Goal: Find specific page/section: Find specific page/section

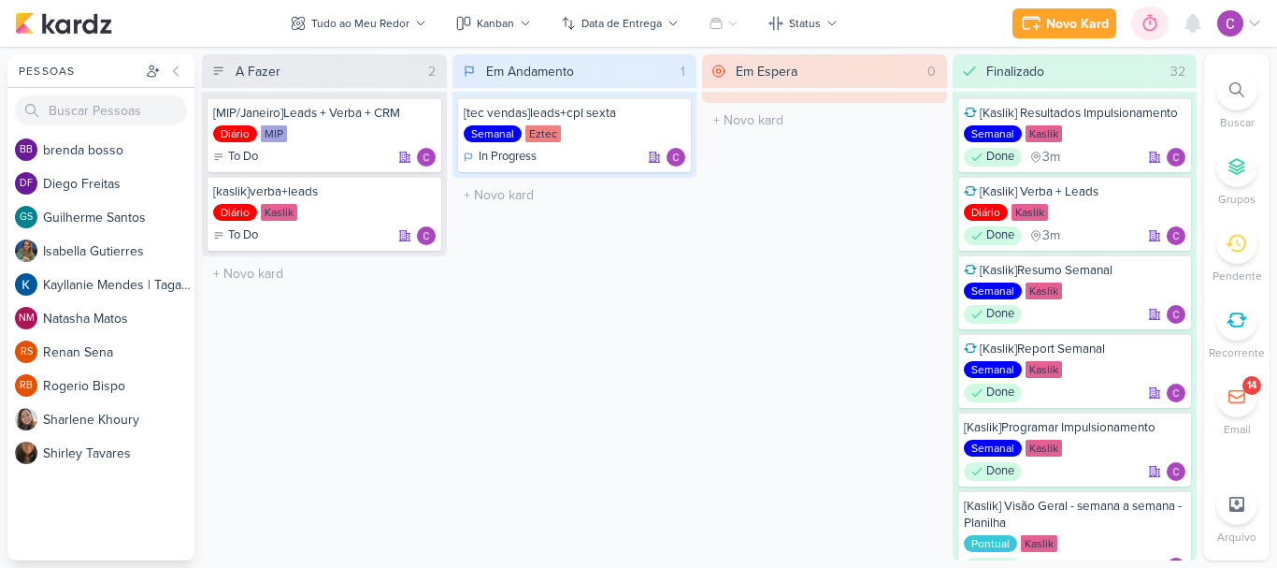
click at [1148, 21] on icon at bounding box center [1150, 23] width 19 height 19
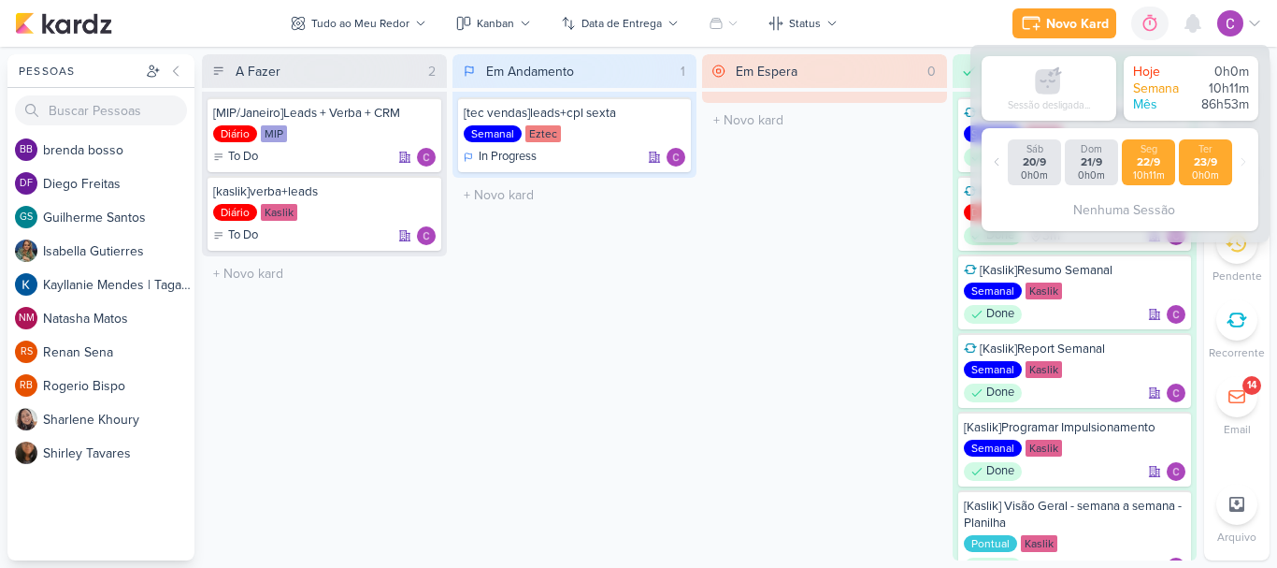
click at [1151, 161] on div "22/9" at bounding box center [1149, 162] width 46 height 14
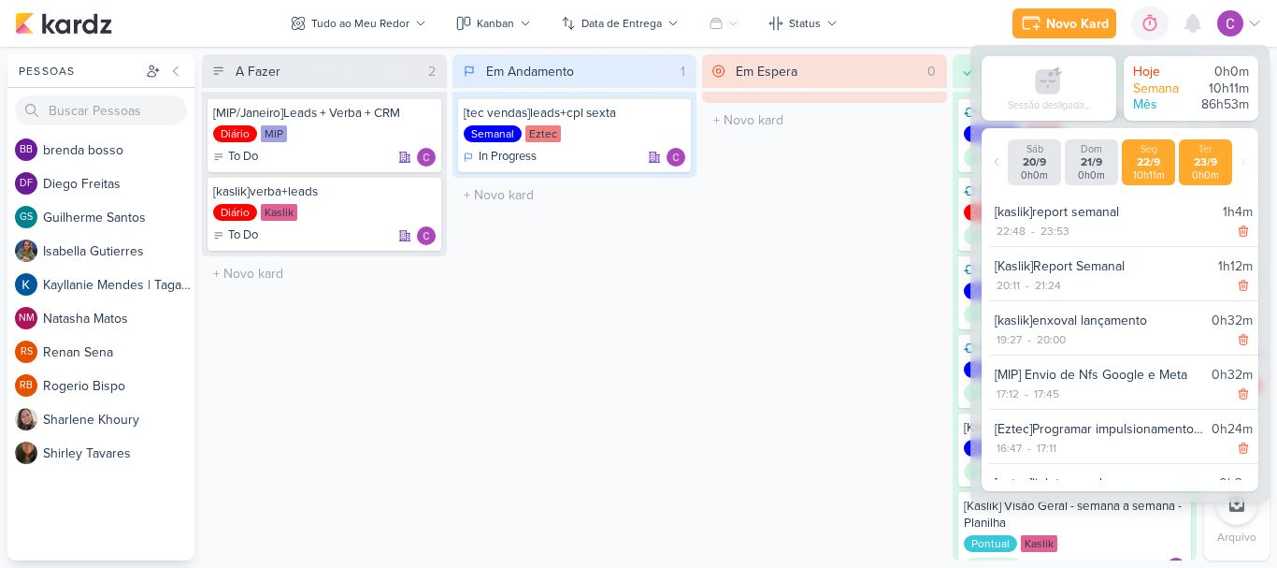
click at [1218, 150] on div "Ter" at bounding box center [1206, 149] width 46 height 12
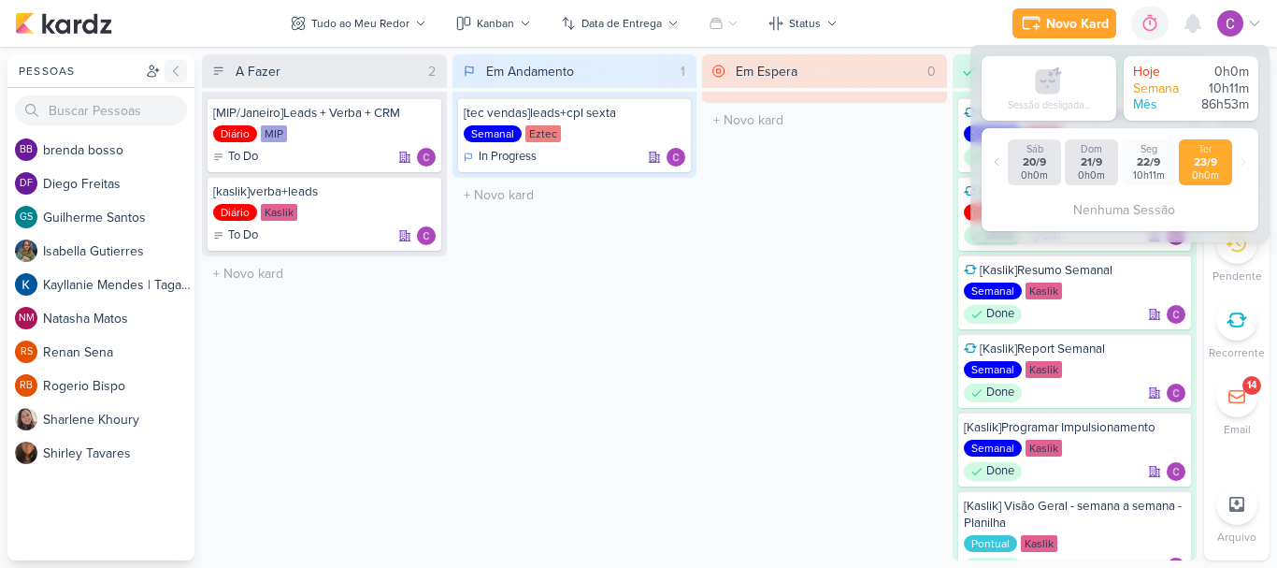
click at [182, 69] on icon at bounding box center [175, 71] width 15 height 15
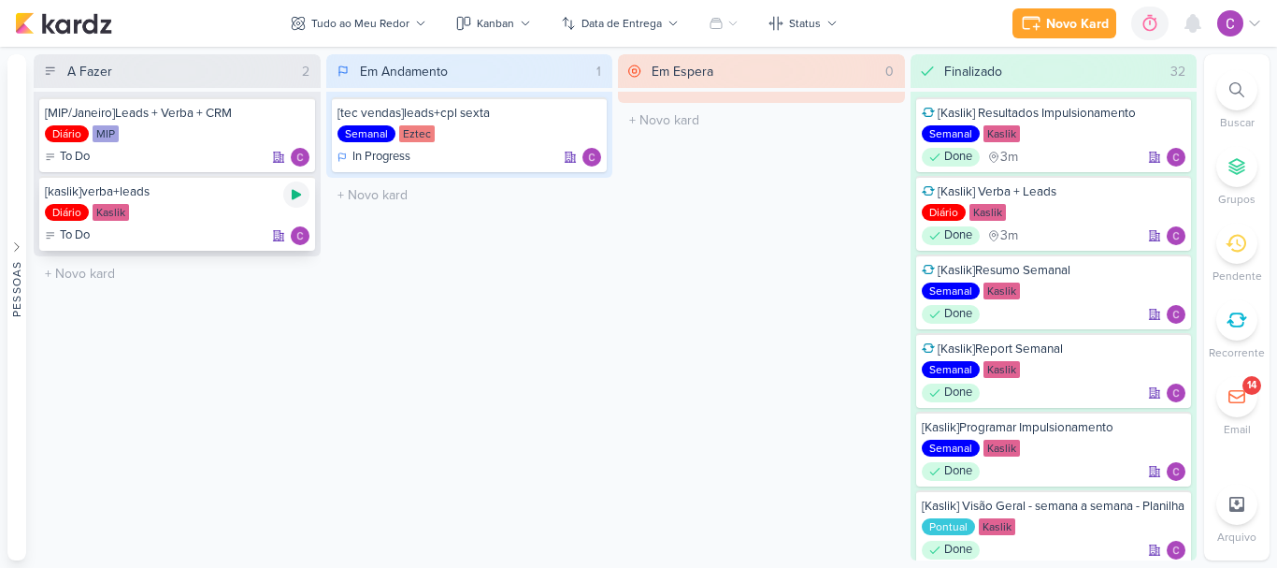
click at [291, 192] on icon at bounding box center [296, 194] width 15 height 15
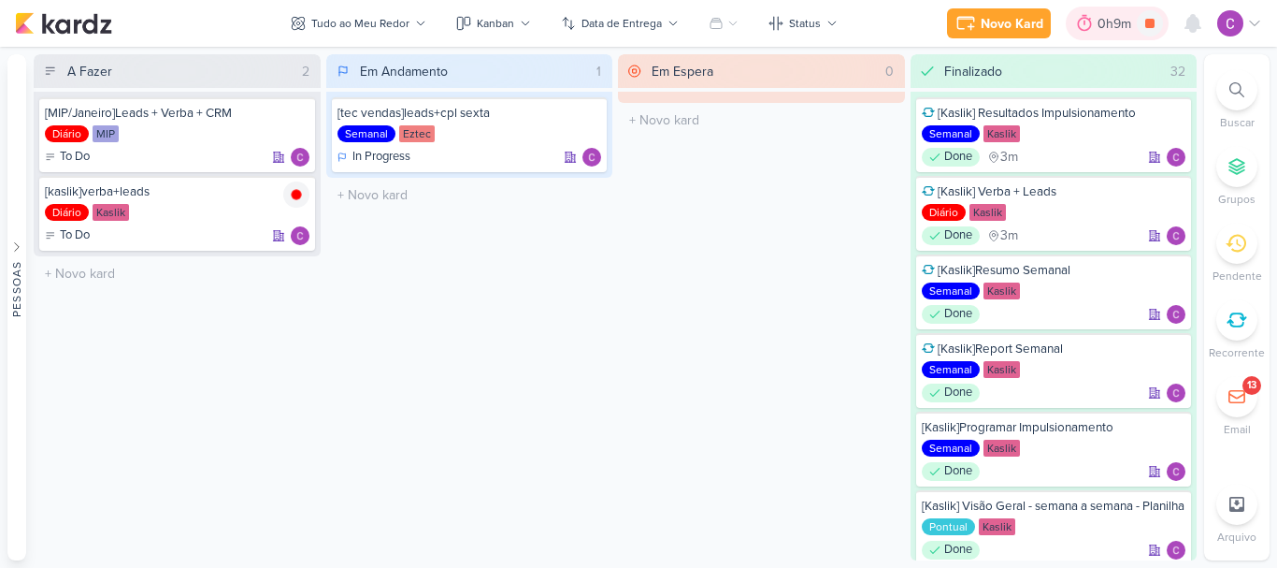
click at [1102, 24] on div "0h9m" at bounding box center [1117, 24] width 39 height 20
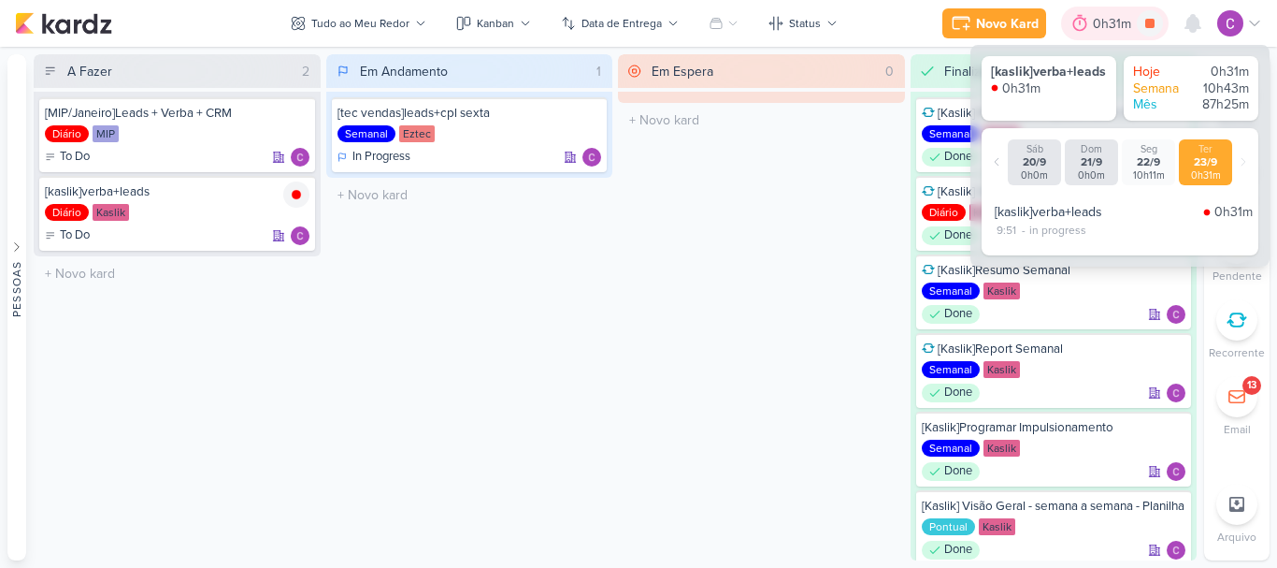
click at [1102, 24] on div "0h31m" at bounding box center [1115, 24] width 44 height 20
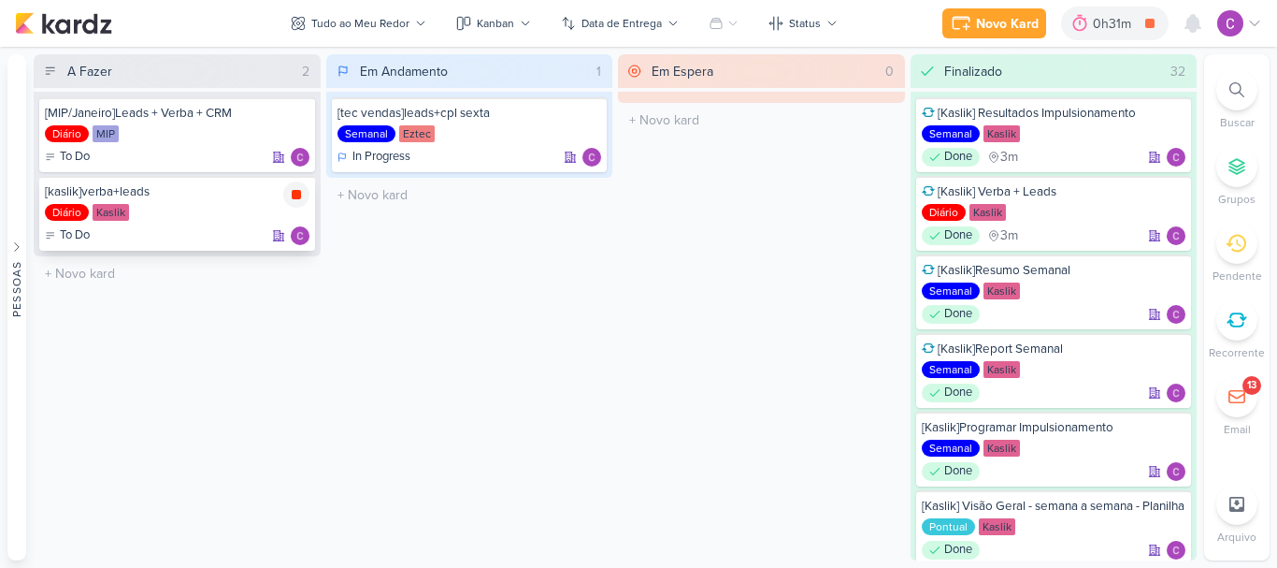
click at [298, 194] on icon at bounding box center [296, 194] width 9 height 9
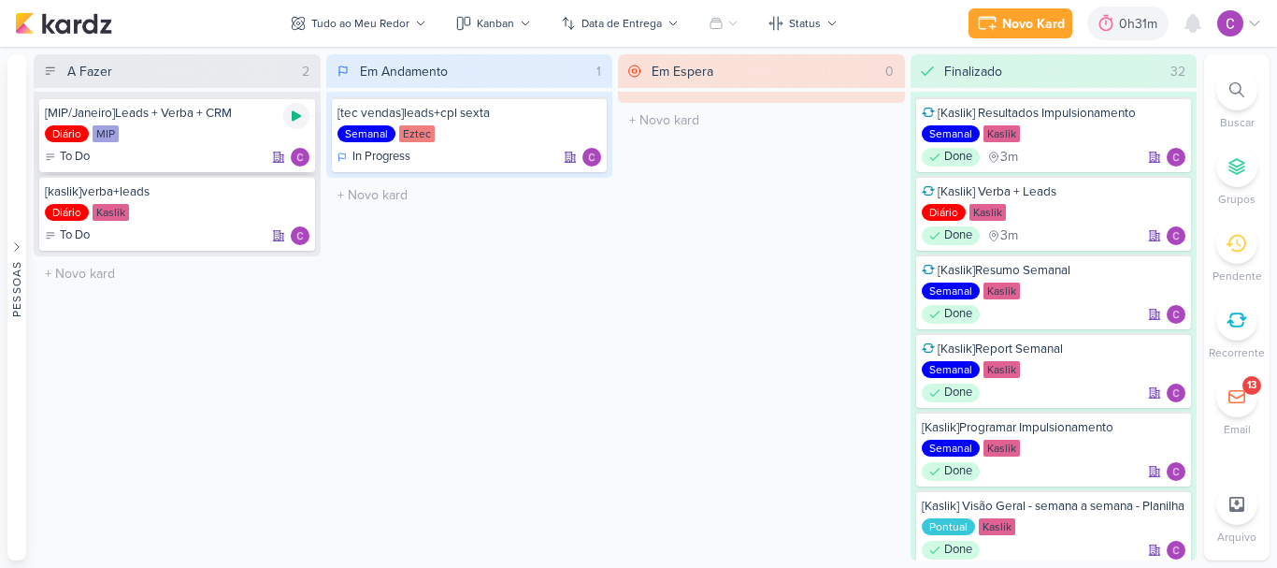
click at [297, 120] on icon at bounding box center [296, 115] width 15 height 15
click at [578, 302] on div "Em Andamento 1 [tec vendas]leads+cpl sexta Semanal Eztec In Progress" at bounding box center [469, 307] width 287 height 506
click at [297, 113] on icon at bounding box center [296, 115] width 9 height 9
click at [1148, 29] on div "0h36m" at bounding box center [1139, 24] width 47 height 20
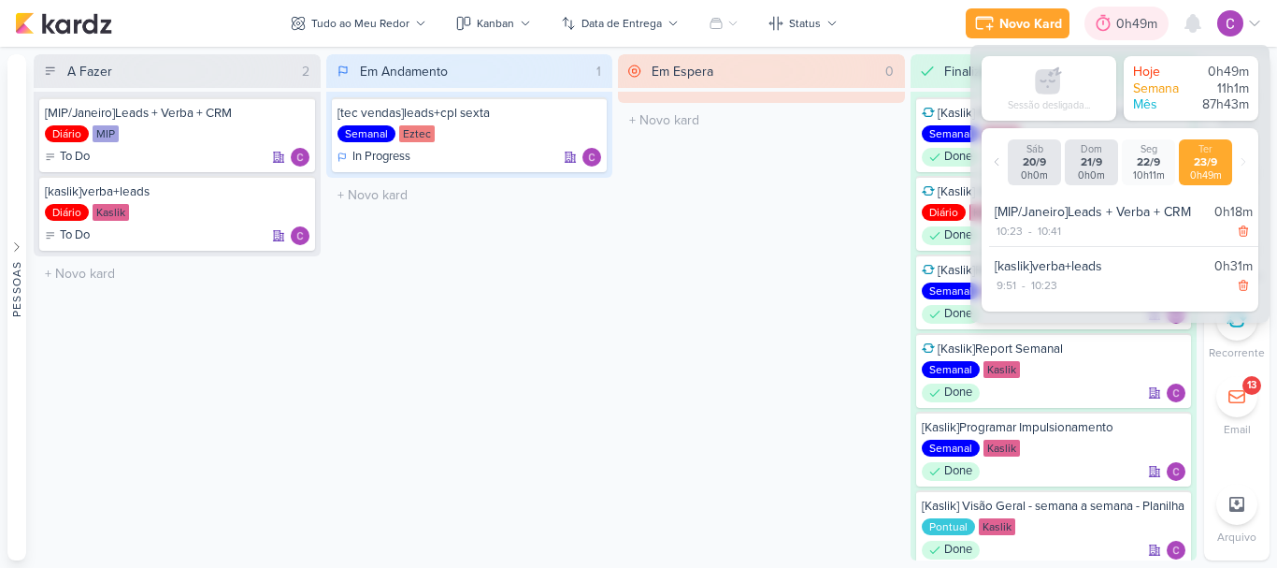
drag, startPoint x: 1125, startPoint y: 24, endPoint x: 1135, endPoint y: 34, distance: 13.9
click at [1126, 23] on div "0h49m" at bounding box center [1139, 24] width 47 height 20
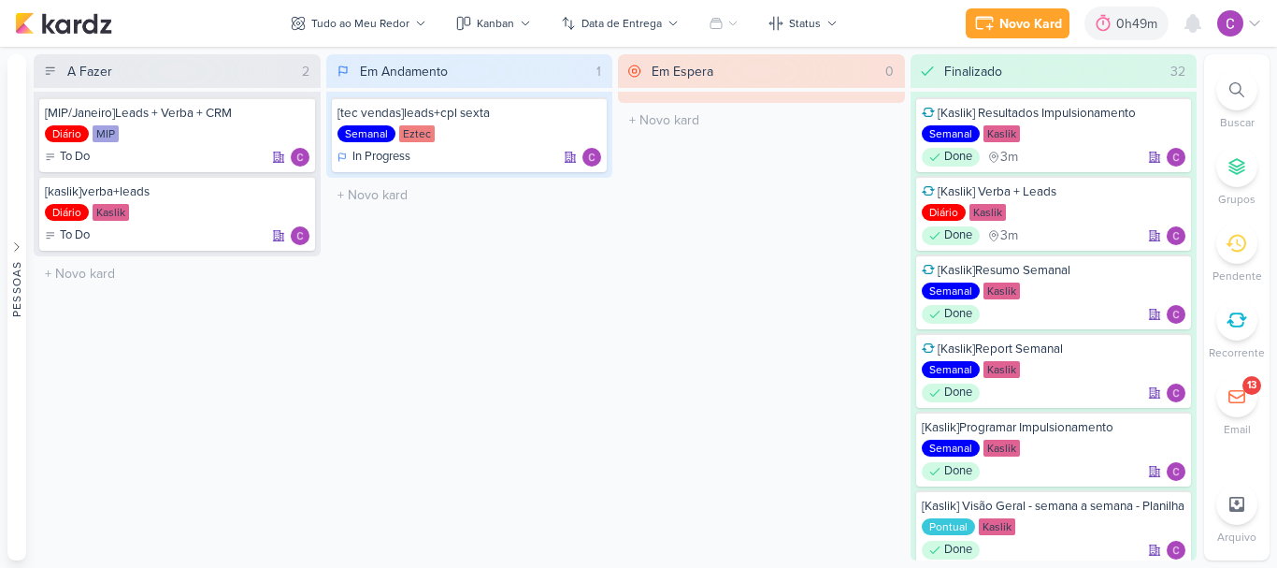
drag, startPoint x: 1245, startPoint y: 96, endPoint x: 1209, endPoint y: 108, distance: 37.3
click at [1244, 96] on div at bounding box center [1237, 89] width 41 height 41
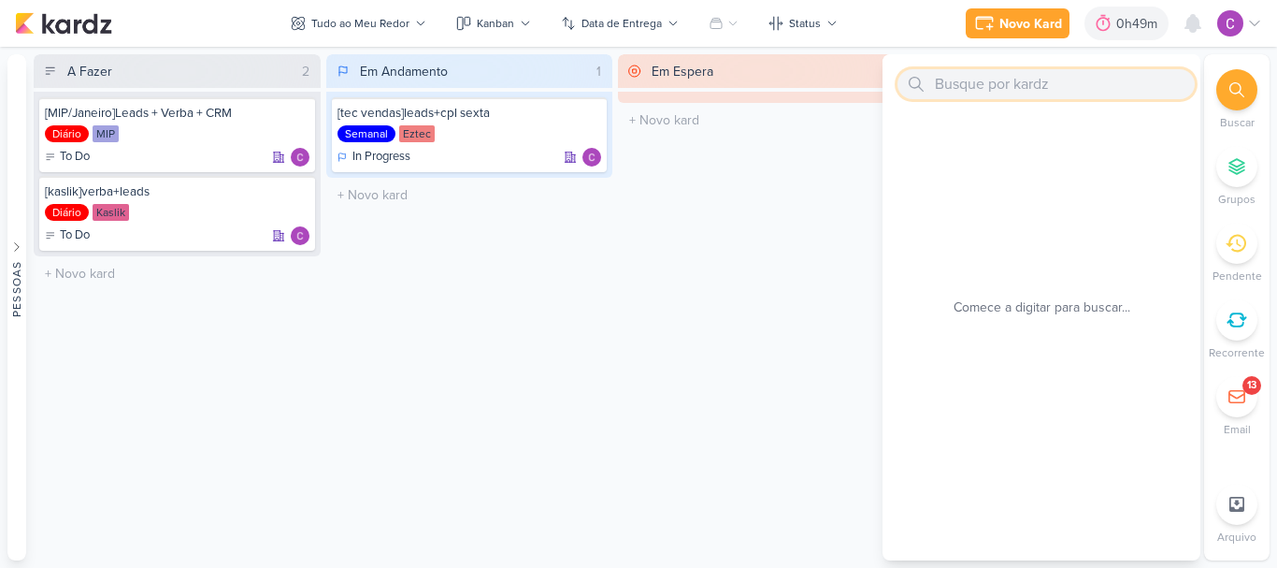
click at [1024, 79] on input "text" at bounding box center [1046, 84] width 297 height 30
click at [999, 85] on input "report [PERSON_NAME]" at bounding box center [1046, 84] width 297 height 30
type input "r"
click at [962, 85] on input "report[kaslik]re" at bounding box center [1046, 84] width 297 height 30
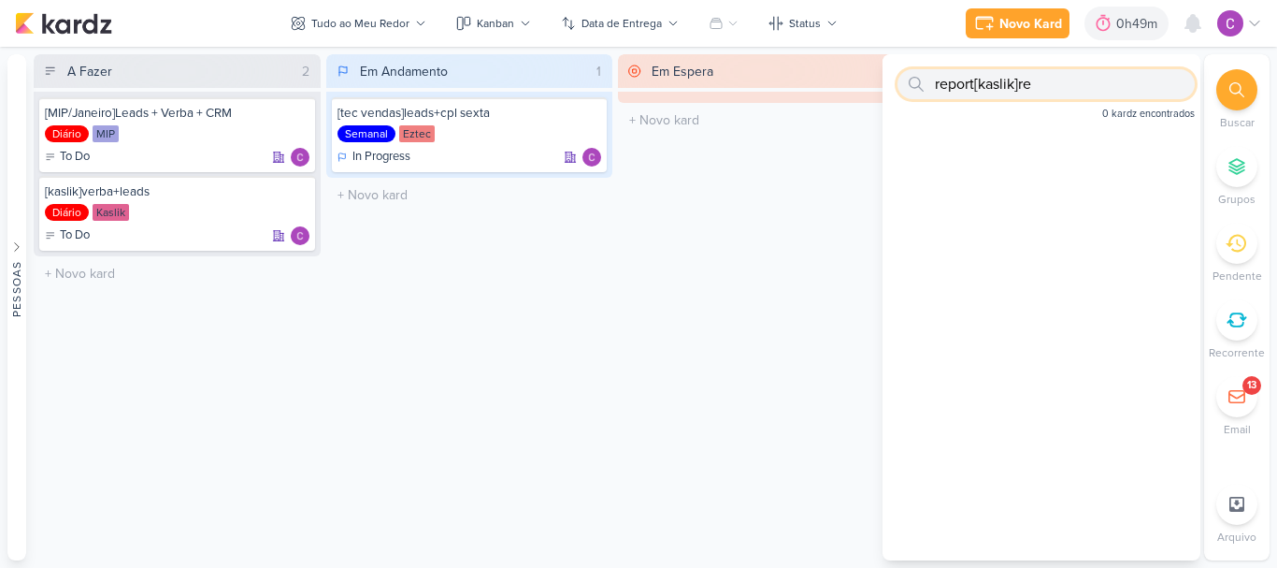
click at [962, 85] on input "report[kaslik]re" at bounding box center [1046, 84] width 297 height 30
click at [1020, 86] on input "[kaslik]re" at bounding box center [1046, 84] width 297 height 30
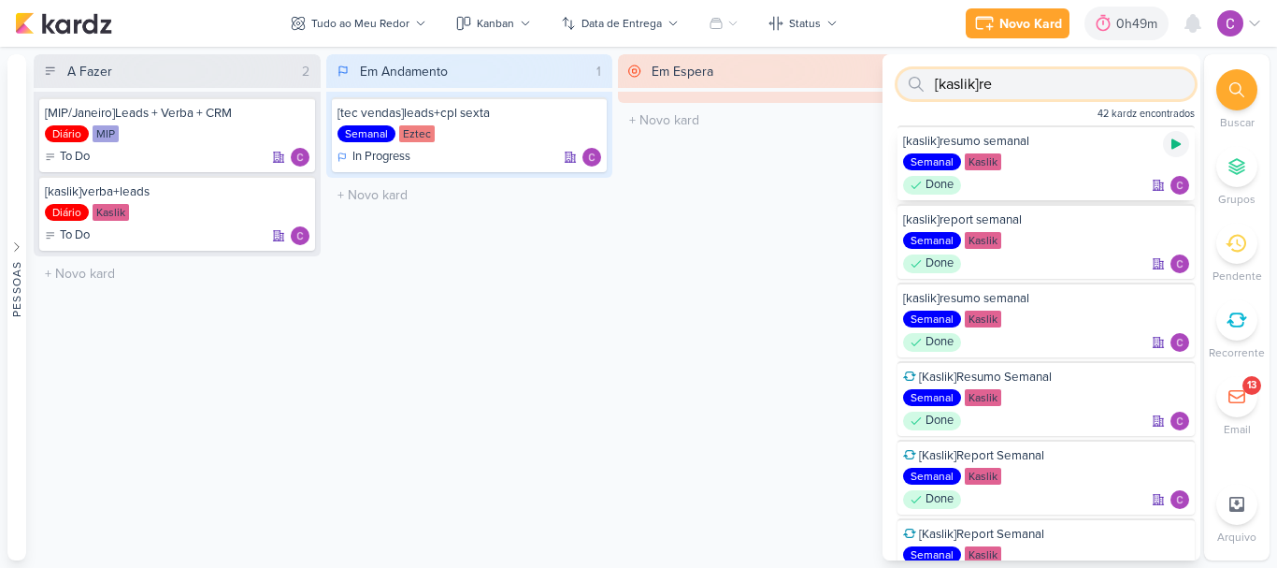
type input "[kaslik]re"
click at [1172, 147] on icon at bounding box center [1176, 144] width 9 height 10
